Goal: Information Seeking & Learning: Learn about a topic

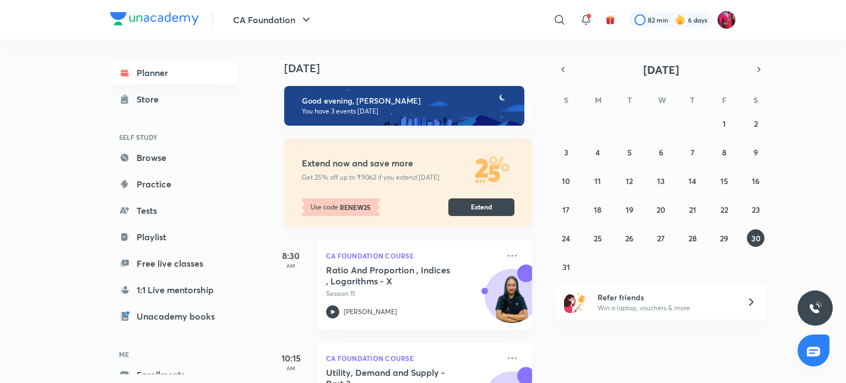
click at [19, 131] on div "CA Foundation ​ 82 min 6 days Planner Store SELF STUDY Browse Practice Tests Pl…" at bounding box center [423, 191] width 846 height 383
click at [846, 374] on div "CA Foundation ​ 82 min 6 days Planner Store SELF STUDY Browse Practice Tests Pl…" at bounding box center [423, 191] width 846 height 383
click at [66, 319] on div "CA Foundation ​ 82 min 6 days Planner Store SELF STUDY Browse Practice Tests Pl…" at bounding box center [423, 191] width 846 height 383
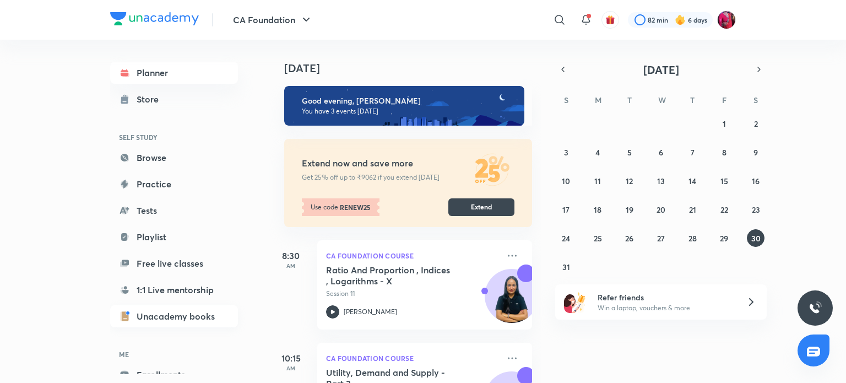
click at [144, 319] on link "Unacademy books" at bounding box center [174, 316] width 128 height 22
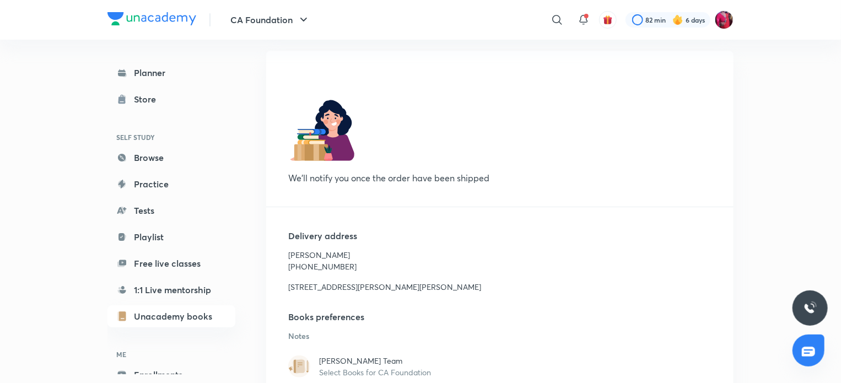
scroll to position [194, 0]
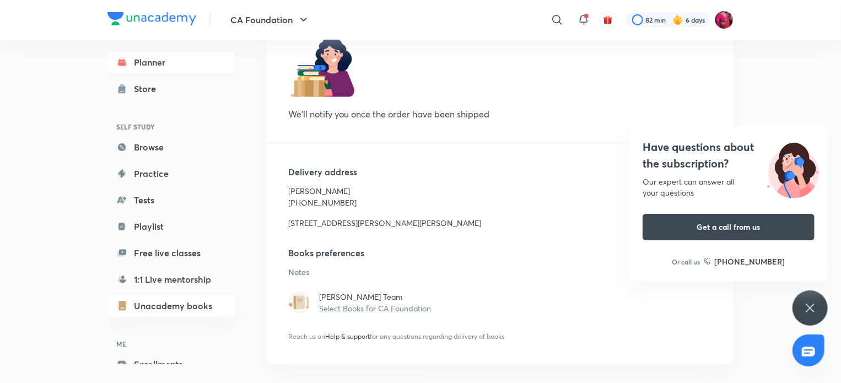
click at [168, 61] on link "Planner" at bounding box center [171, 62] width 128 height 22
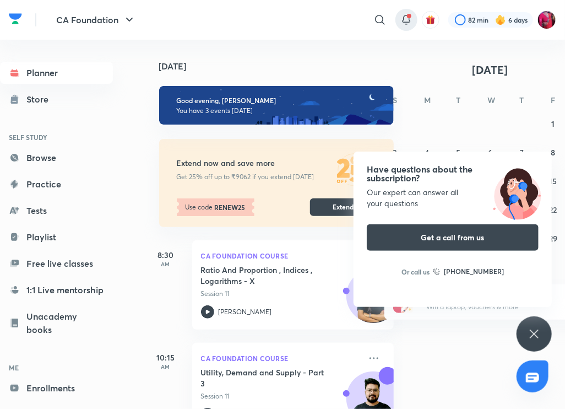
click at [408, 17] on span at bounding box center [409, 16] width 4 height 4
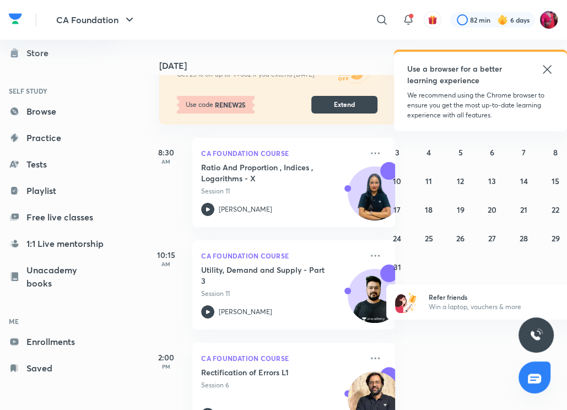
scroll to position [133, 0]
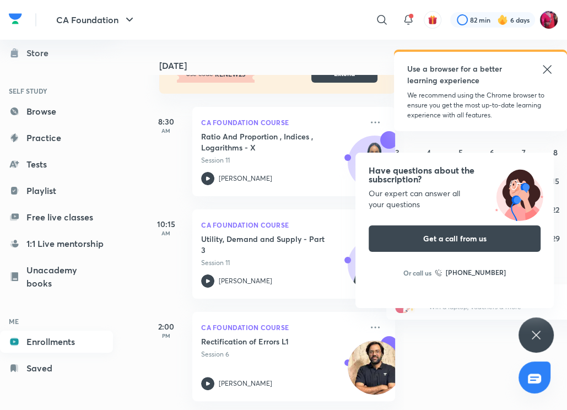
click at [35, 350] on link "Enrollments" at bounding box center [56, 342] width 113 height 22
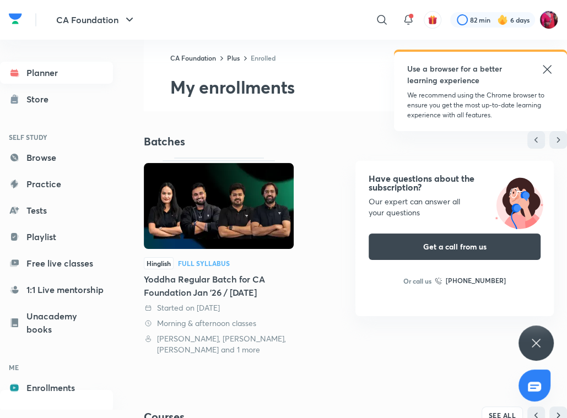
click at [77, 80] on link "Planner" at bounding box center [56, 73] width 113 height 22
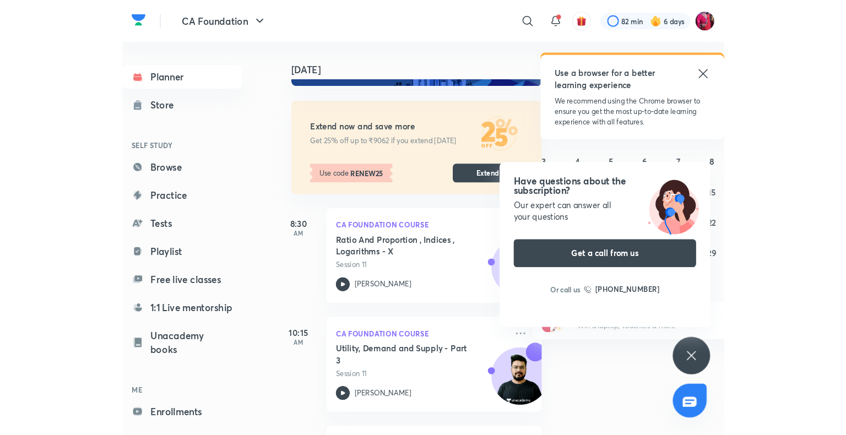
scroll to position [133, 0]
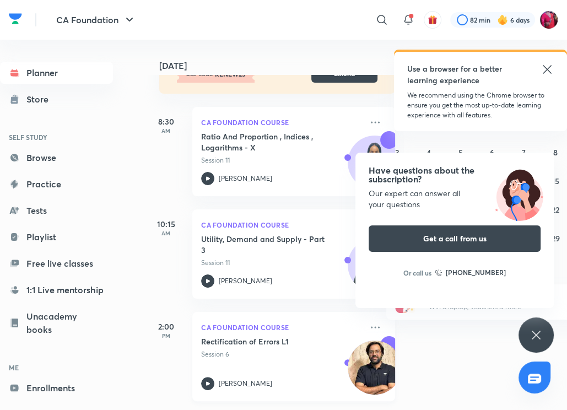
click at [267, 344] on h5 "Rectification of Errors L1" at bounding box center [269, 341] width 137 height 11
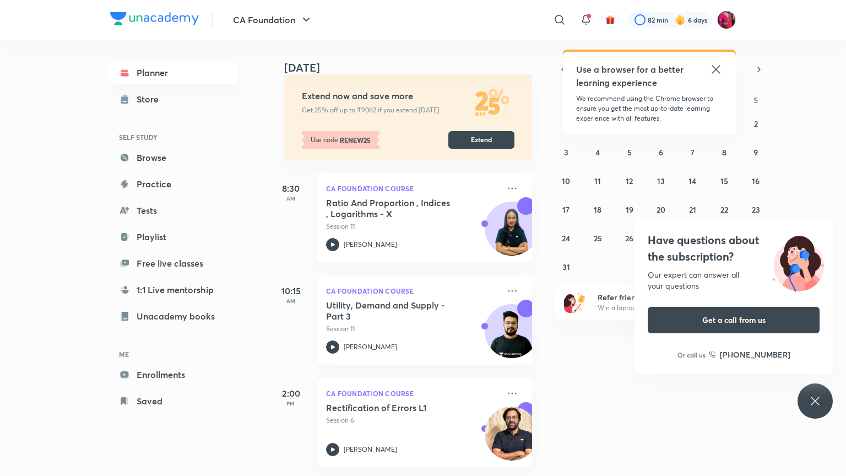
scroll to position [75, 0]
